Goal: Task Accomplishment & Management: Manage account settings

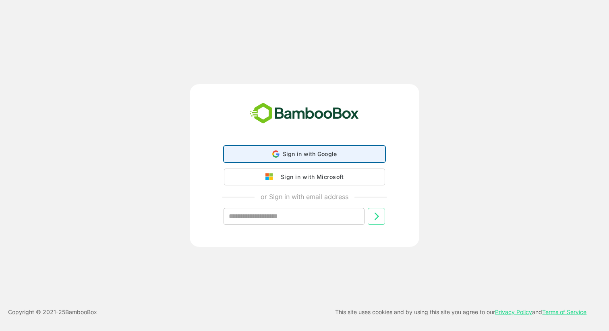
click at [295, 154] on span "Sign in with Google" at bounding box center [310, 154] width 54 height 7
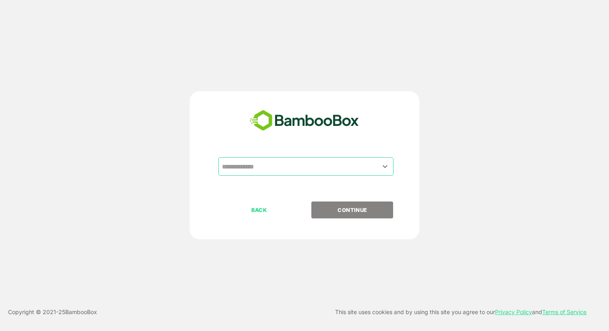
click at [259, 168] on input "text" at bounding box center [306, 166] width 172 height 15
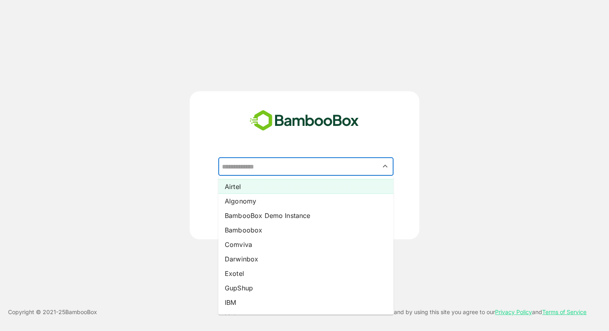
click at [252, 187] on li "Airtel" at bounding box center [305, 187] width 175 height 14
type input "******"
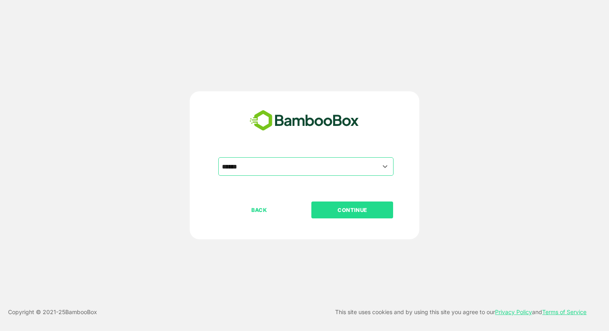
click at [339, 207] on p "CONTINUE" at bounding box center [352, 210] width 81 height 9
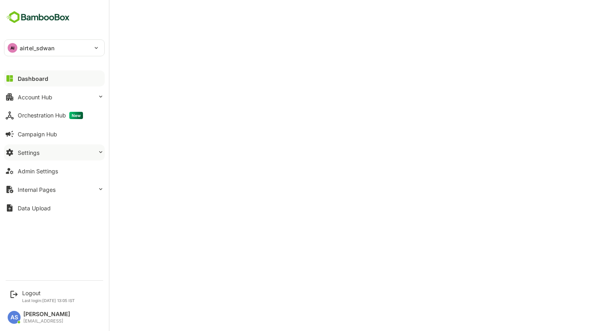
click at [36, 146] on button "Settings" at bounding box center [54, 153] width 101 height 16
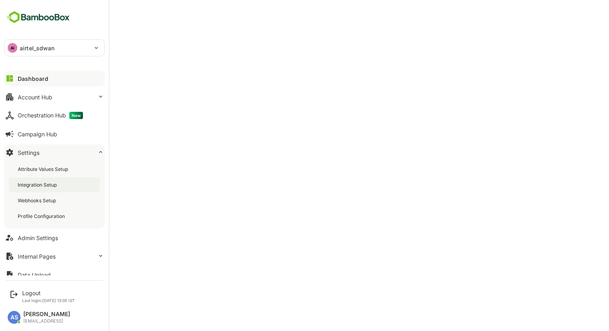
click at [33, 186] on div "Integration Setup" at bounding box center [38, 185] width 41 height 7
